Goal: Check status

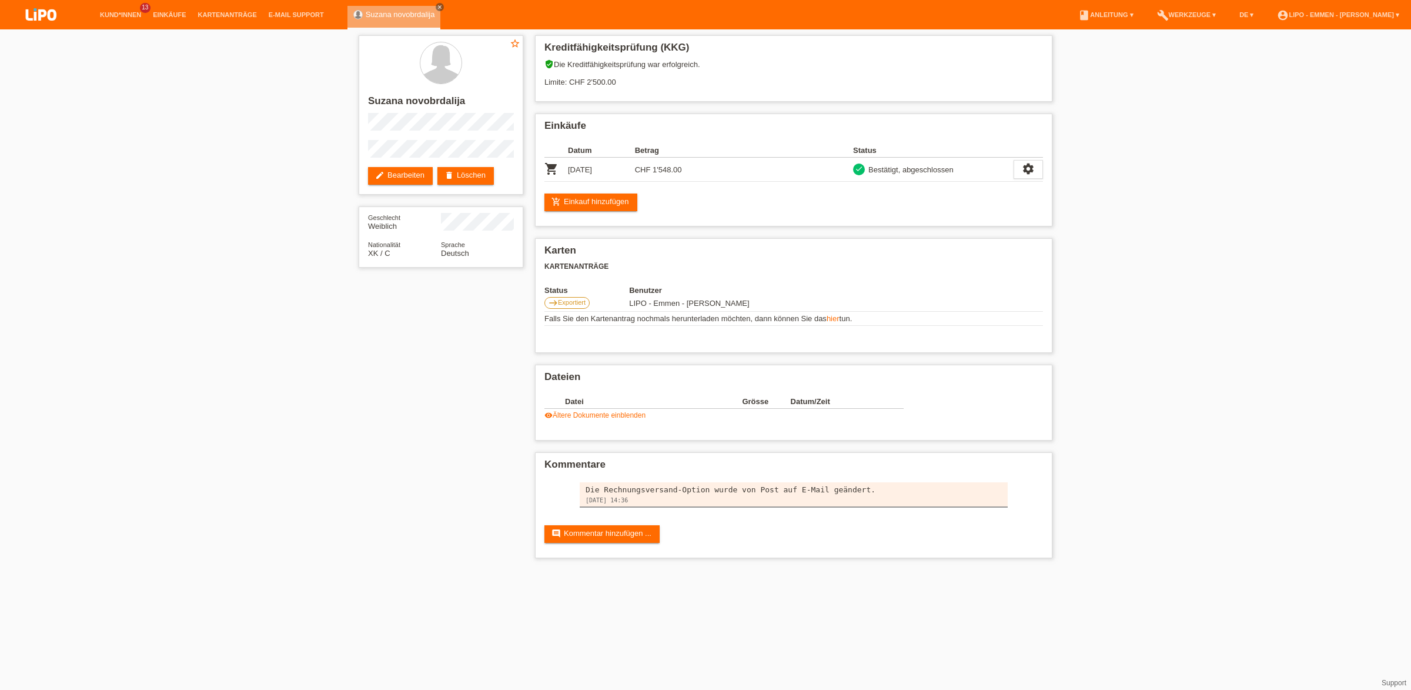
click at [129, 9] on li "Kund*innen 13" at bounding box center [120, 15] width 53 height 30
click at [129, 12] on link "Kund*innen" at bounding box center [120, 14] width 53 height 7
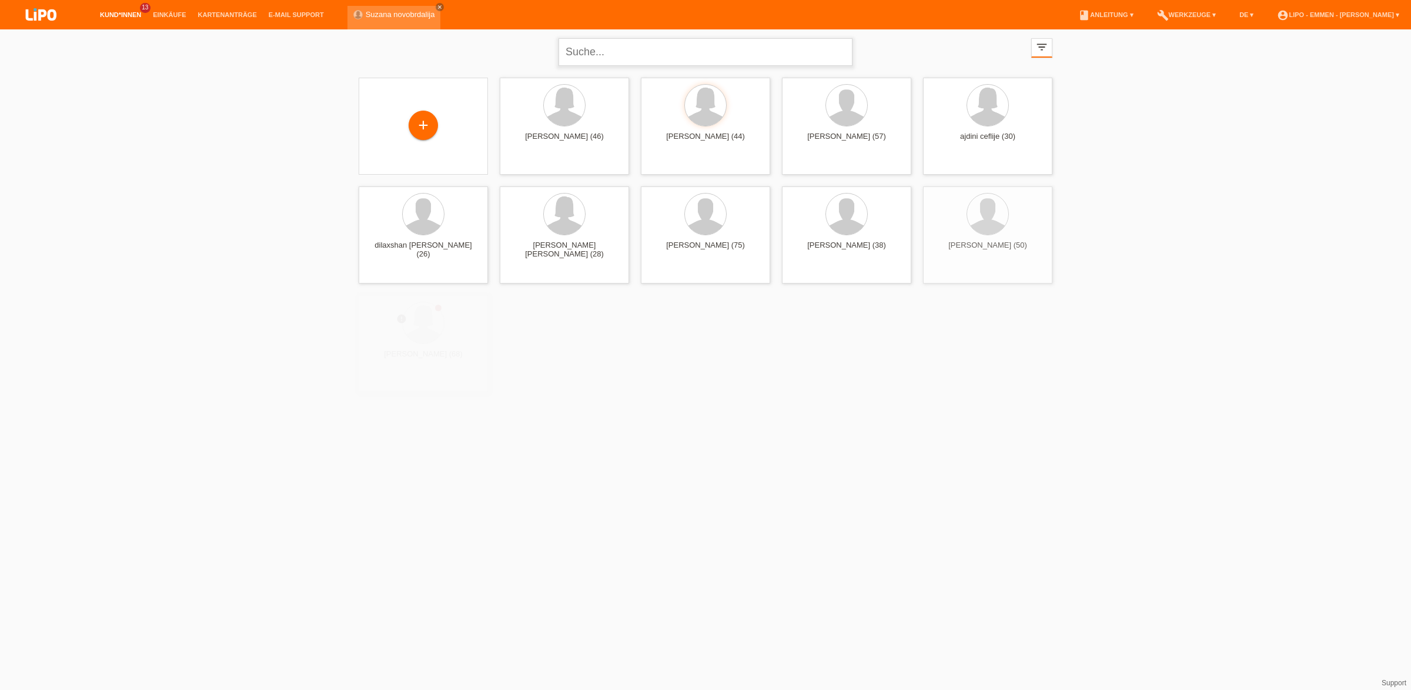
click at [611, 55] on input "text" at bounding box center [706, 52] width 294 height 28
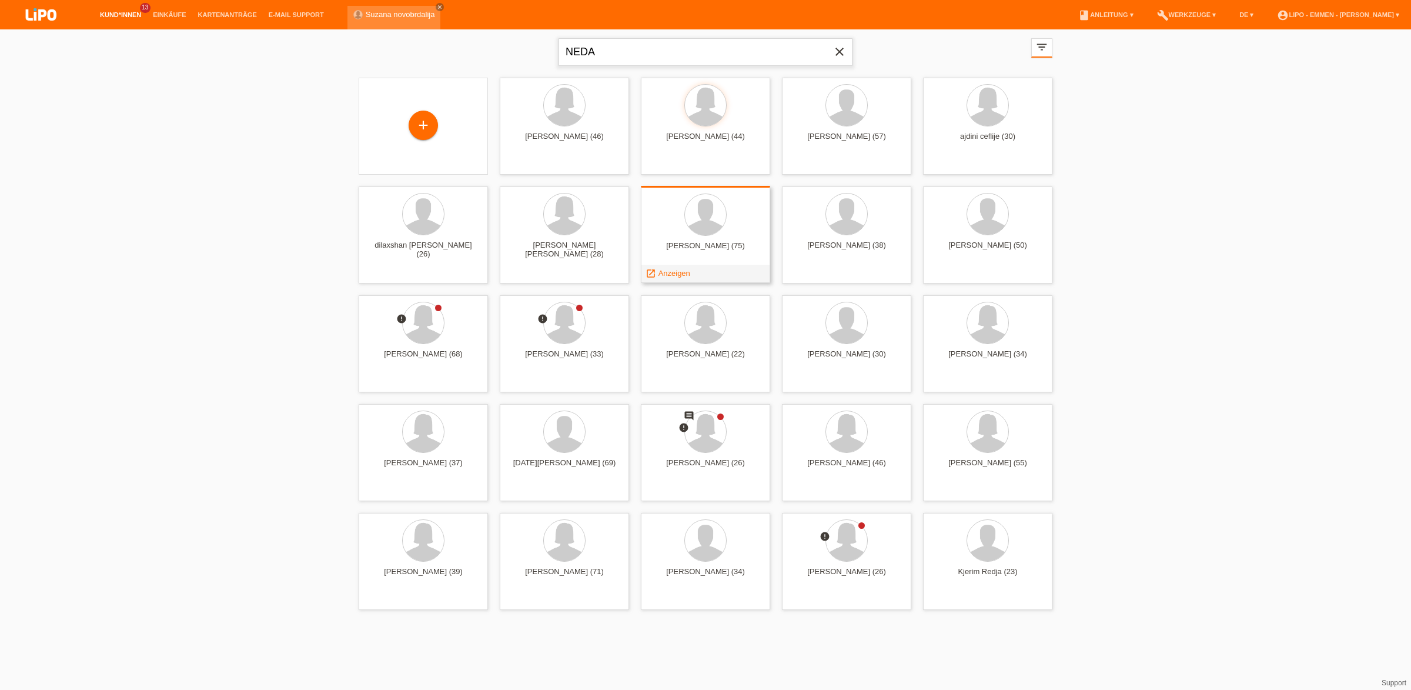
type input "NEDA"
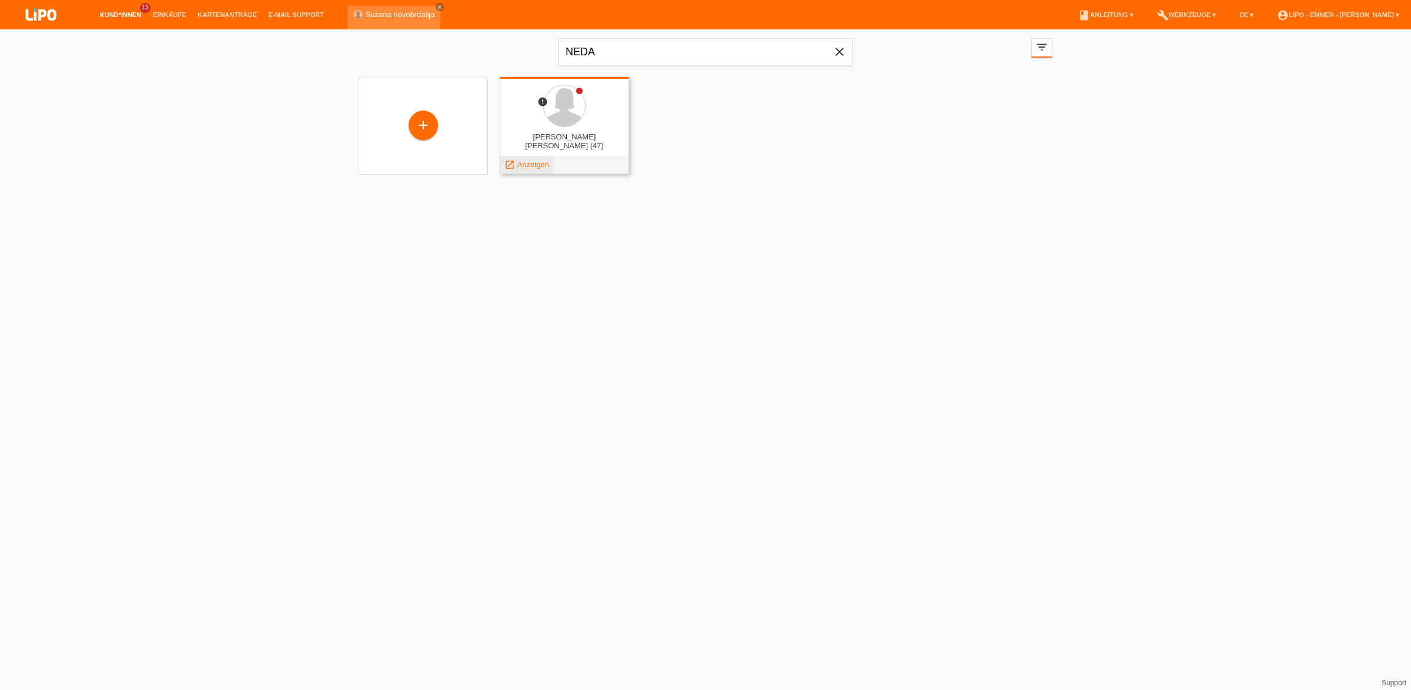
click at [535, 168] on span "Anzeigen" at bounding box center [533, 164] width 32 height 9
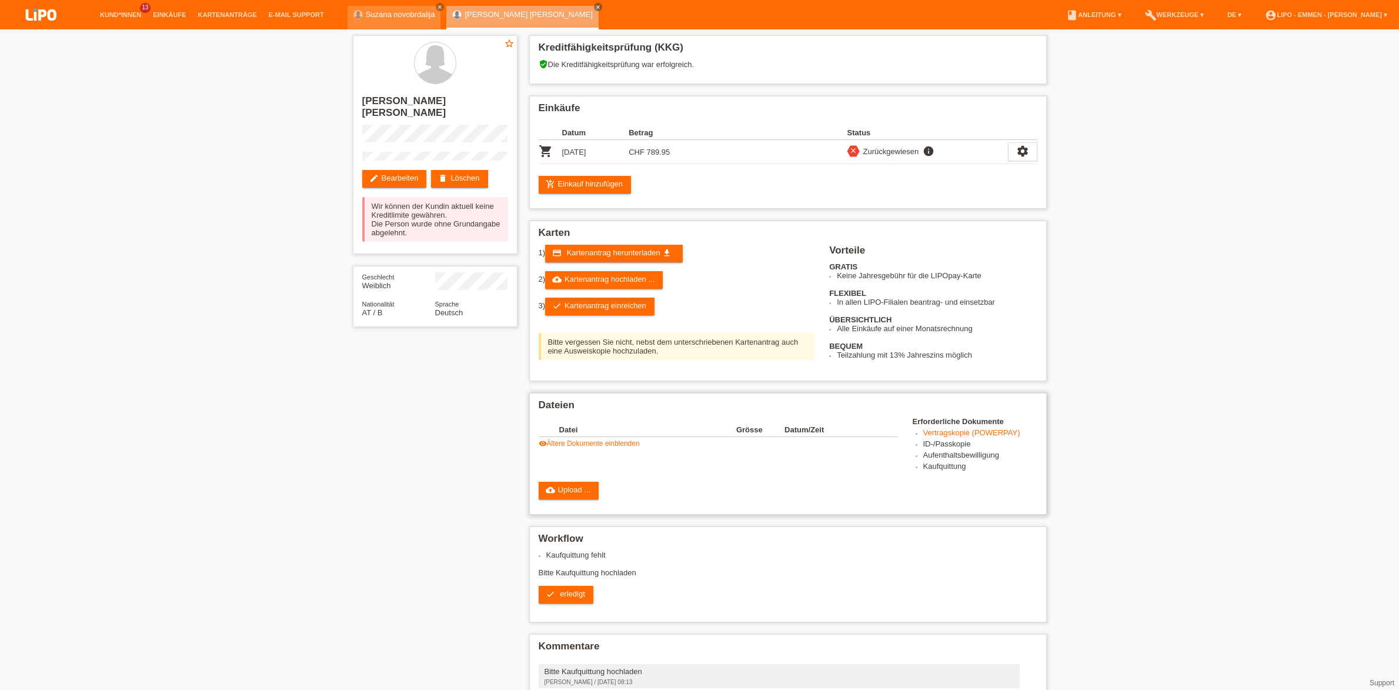
click at [614, 447] on link "visibility Ältere Dokumente einblenden" at bounding box center [589, 443] width 101 height 8
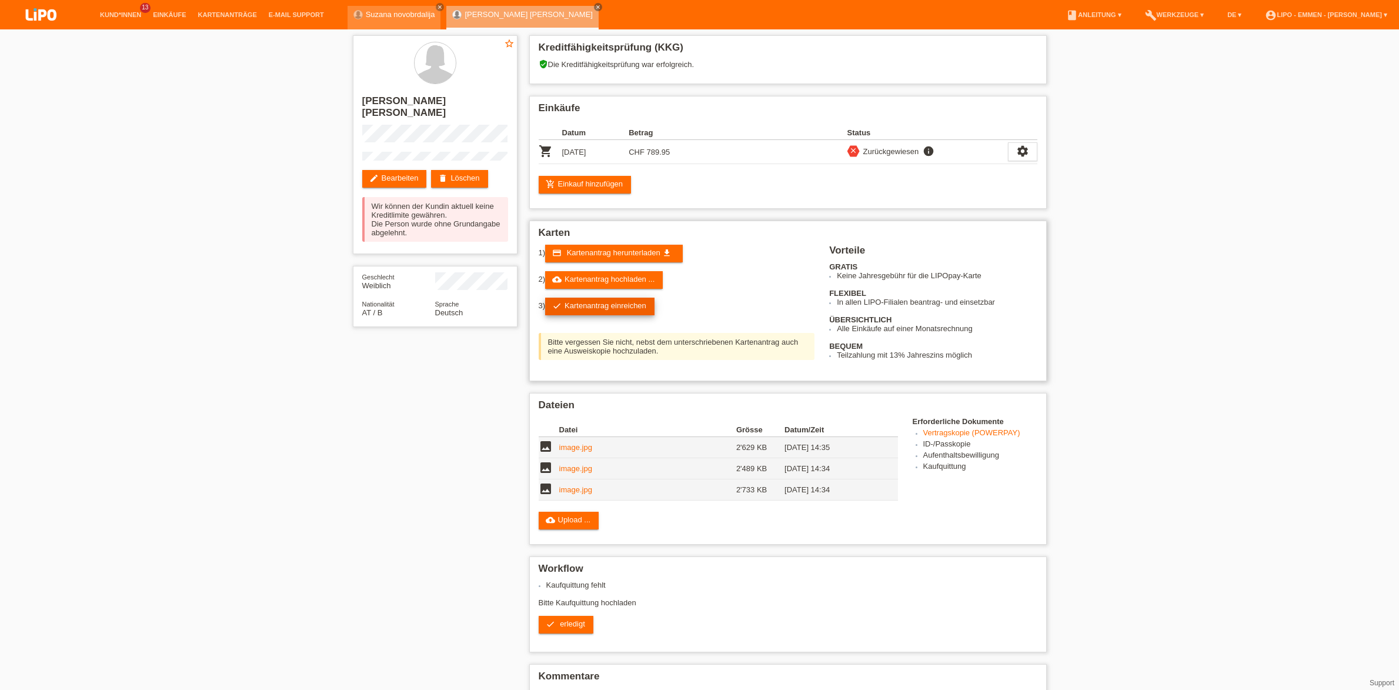
click at [629, 312] on link "check Kartenantrag einreichen" at bounding box center [599, 307] width 109 height 18
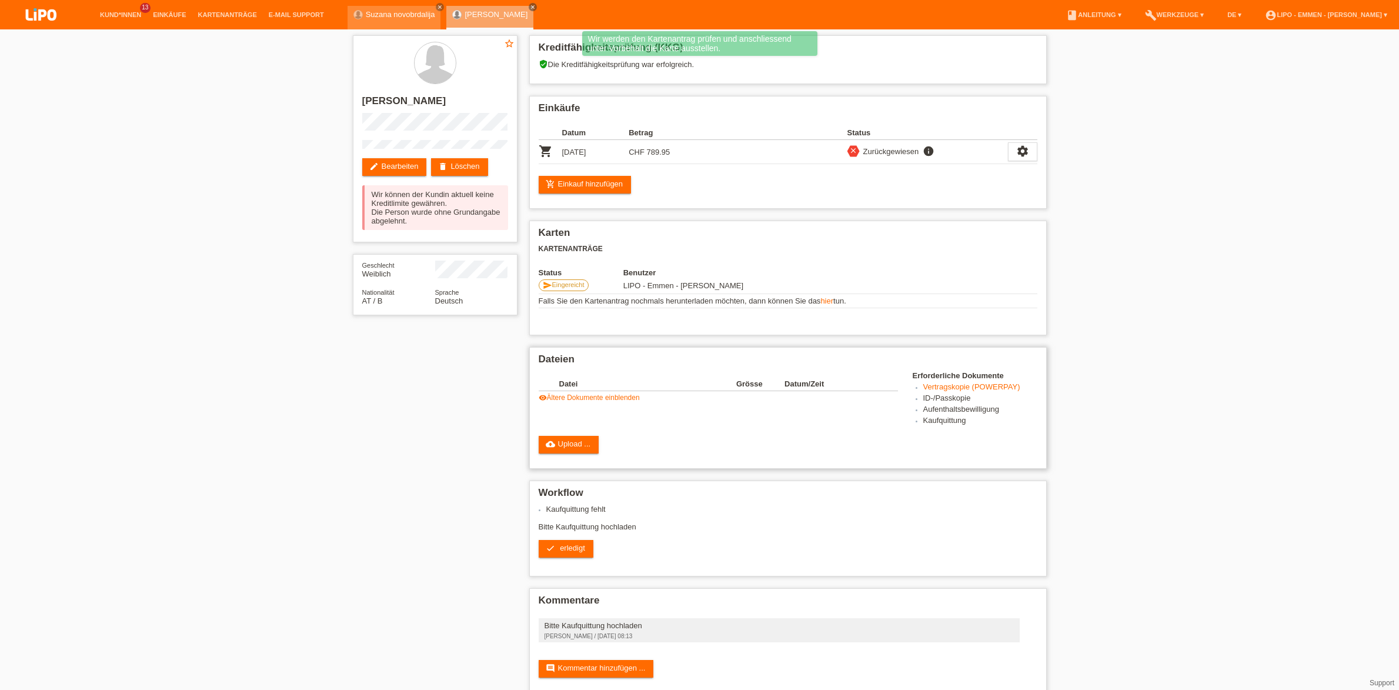
click at [628, 402] on link "visibility Ältere Dokumente einblenden" at bounding box center [589, 397] width 101 height 8
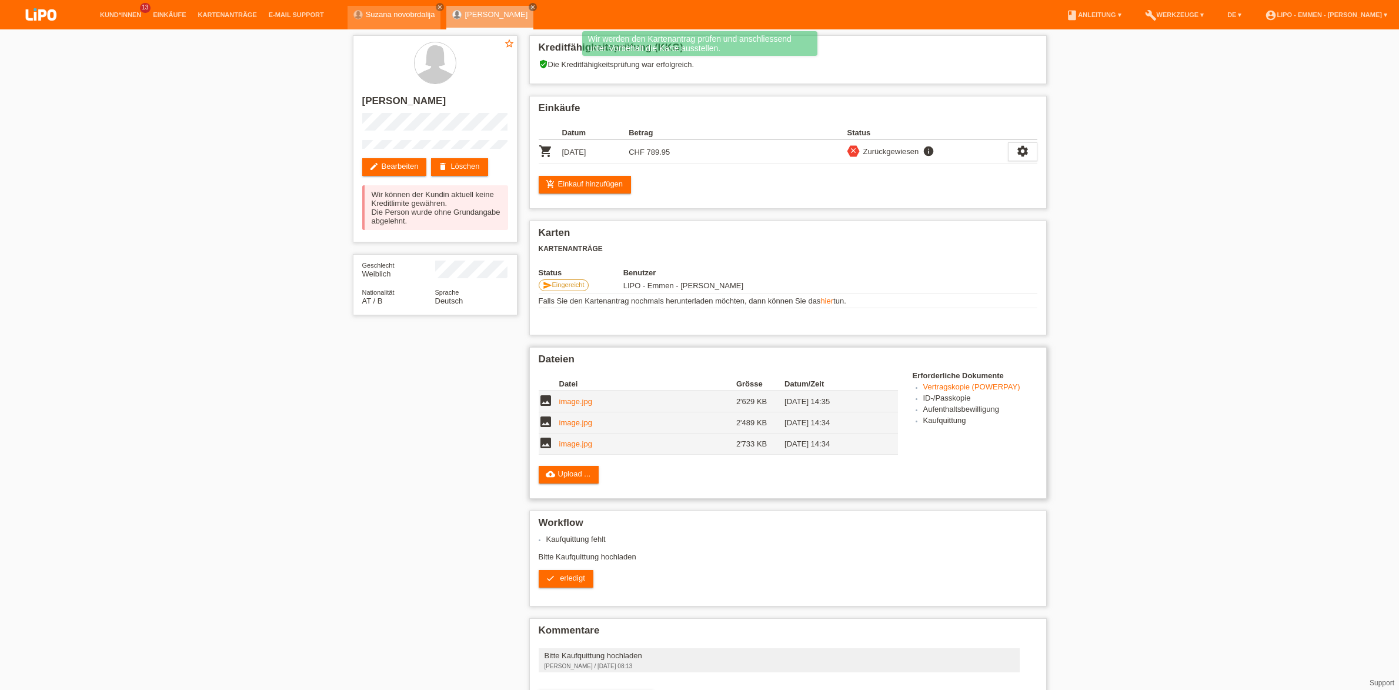
click at [567, 406] on link "image.jpg" at bounding box center [575, 401] width 33 height 9
click at [576, 418] on td "image.jpg" at bounding box center [647, 422] width 177 height 21
click at [577, 424] on link "image.jpg" at bounding box center [575, 422] width 33 height 9
click at [561, 443] on td "image.jpg" at bounding box center [647, 443] width 177 height 21
click at [571, 447] on link "image.jpg" at bounding box center [575, 443] width 33 height 9
